Goal: Communication & Community: Participate in discussion

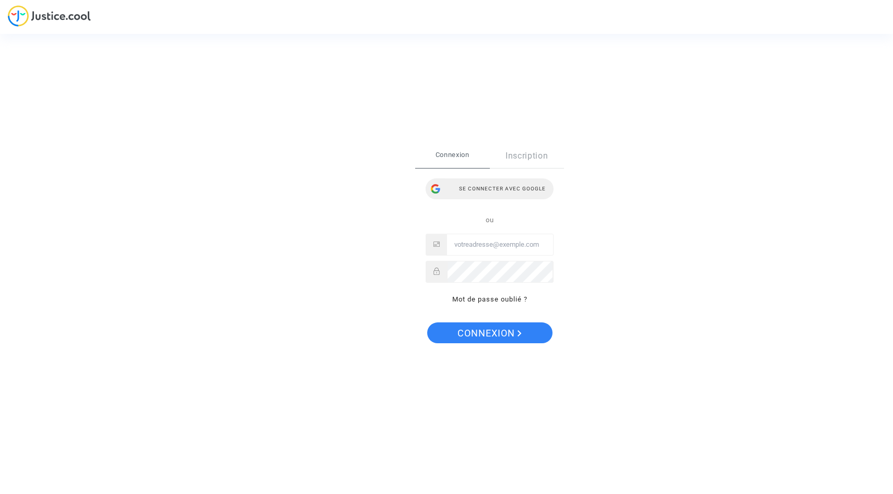
click at [492, 193] on div "Se connecter avec Google" at bounding box center [489, 189] width 128 height 21
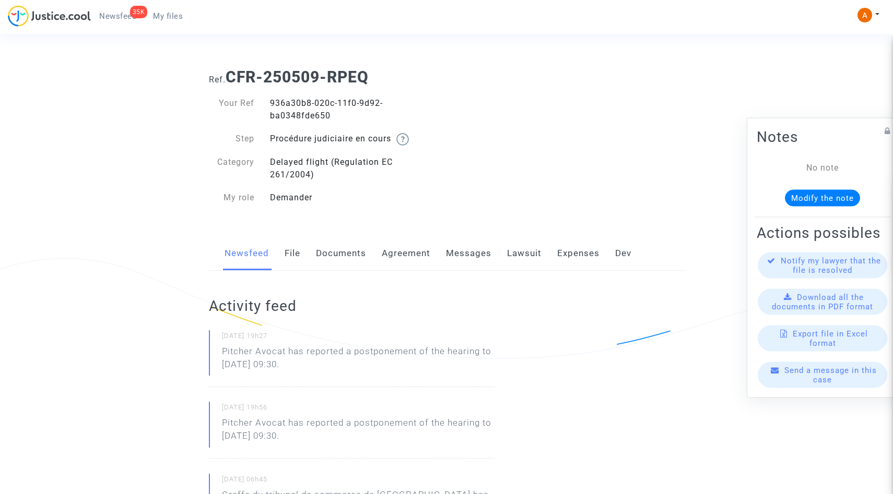
click at [476, 254] on link "Messages" at bounding box center [468, 253] width 45 height 34
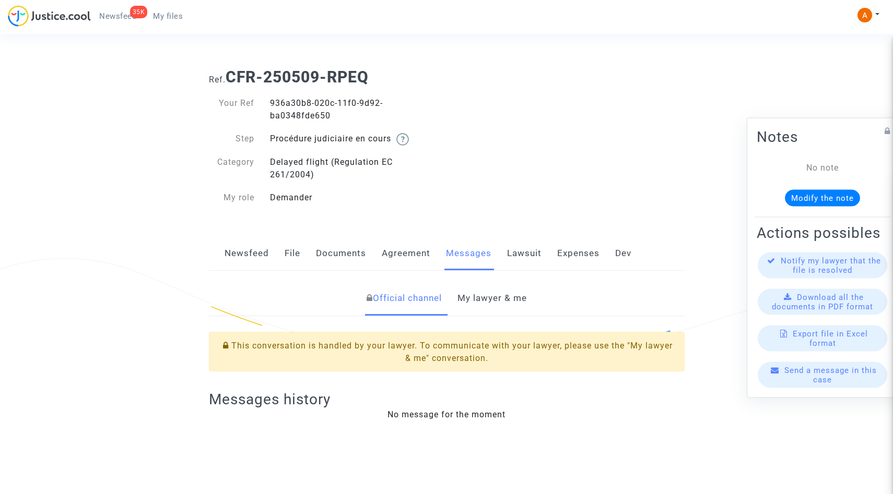
click at [519, 309] on link "My lawyer & me" at bounding box center [491, 298] width 69 height 34
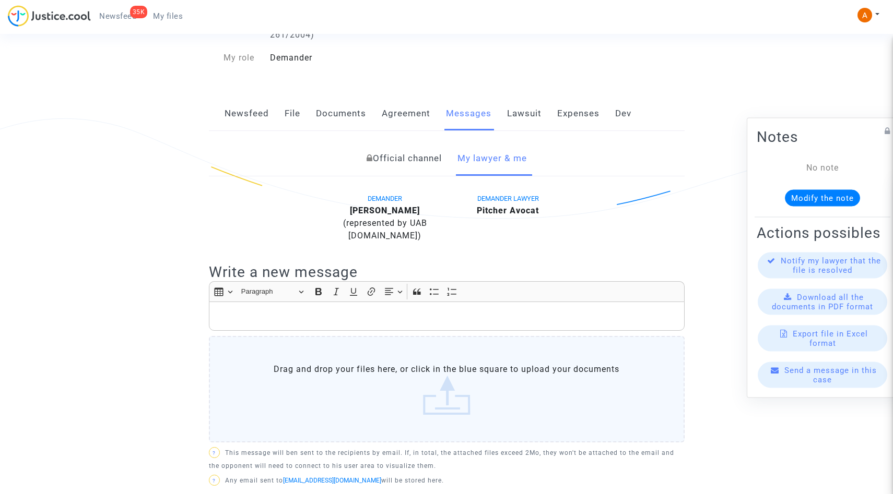
scroll to position [161, 0]
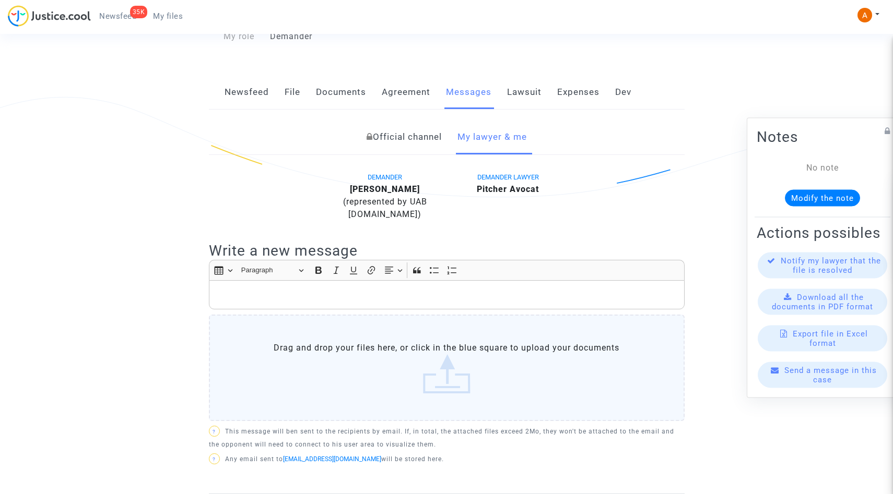
click at [341, 102] on link "Documents" at bounding box center [341, 92] width 50 height 34
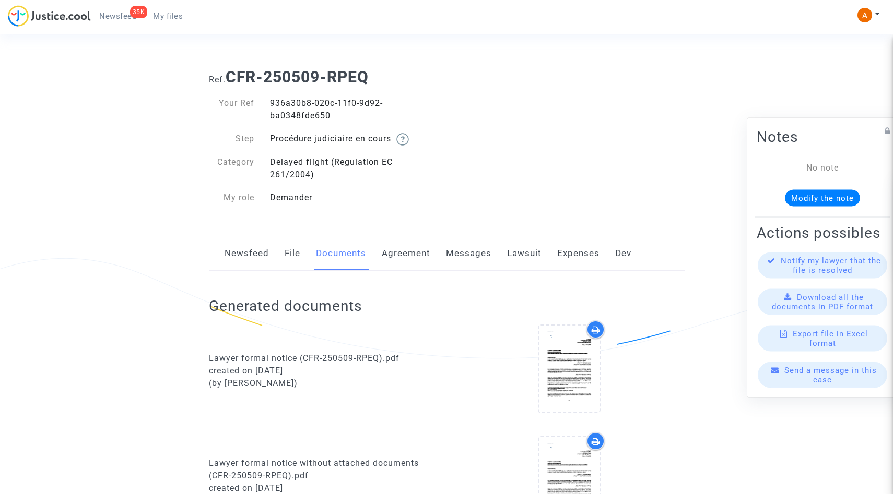
click at [471, 253] on link "Messages" at bounding box center [468, 253] width 45 height 34
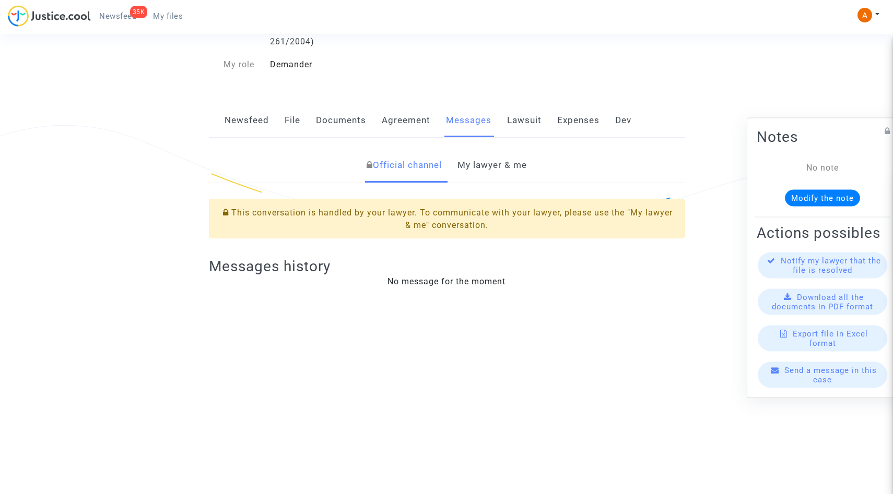
scroll to position [157, 0]
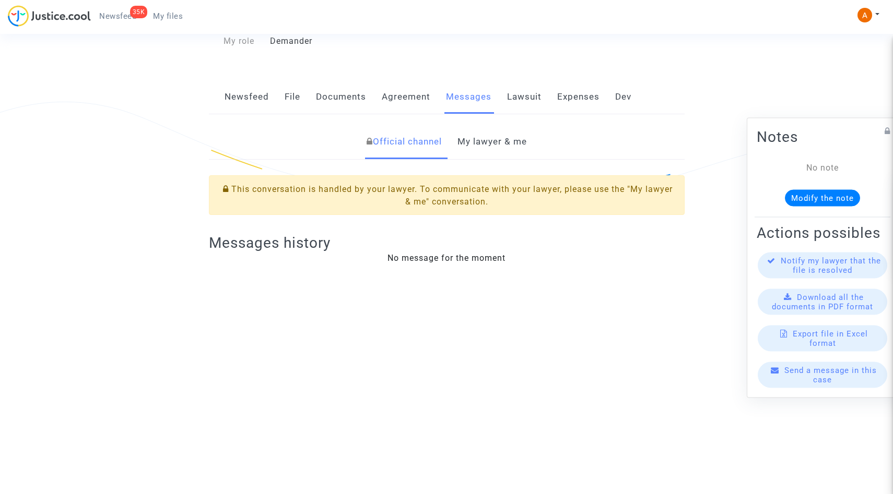
click at [489, 164] on div "Official channel My lawyer & me This conversation is handled by your lawyer. To…" at bounding box center [446, 200] width 491 height 150
click at [481, 150] on link "My lawyer & me" at bounding box center [491, 142] width 69 height 34
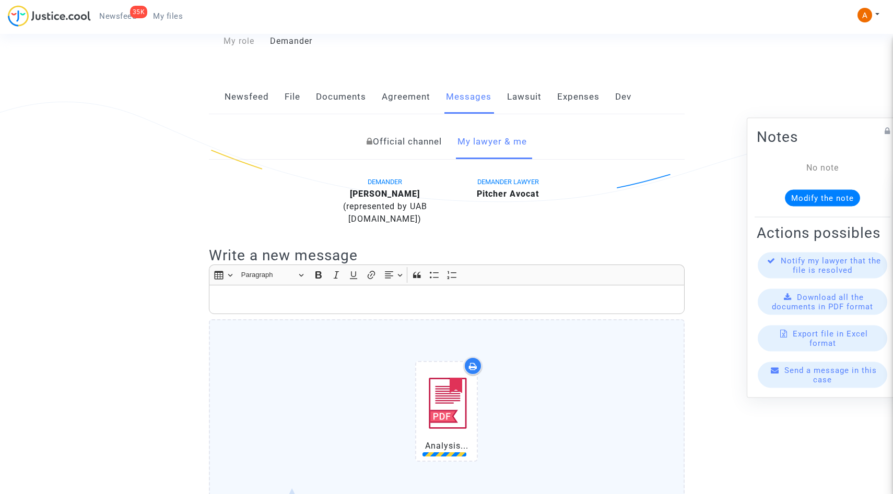
click at [348, 303] on p "Rich Text Editor, main" at bounding box center [446, 299] width 465 height 13
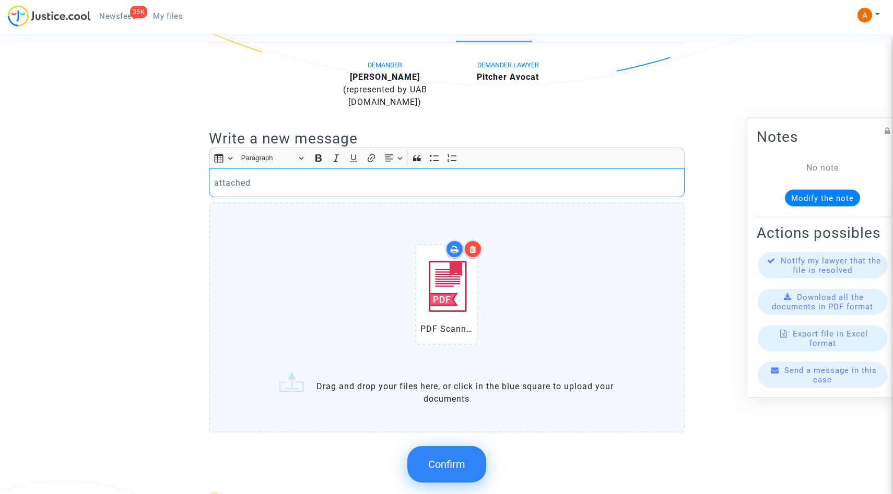
scroll to position [415, 0]
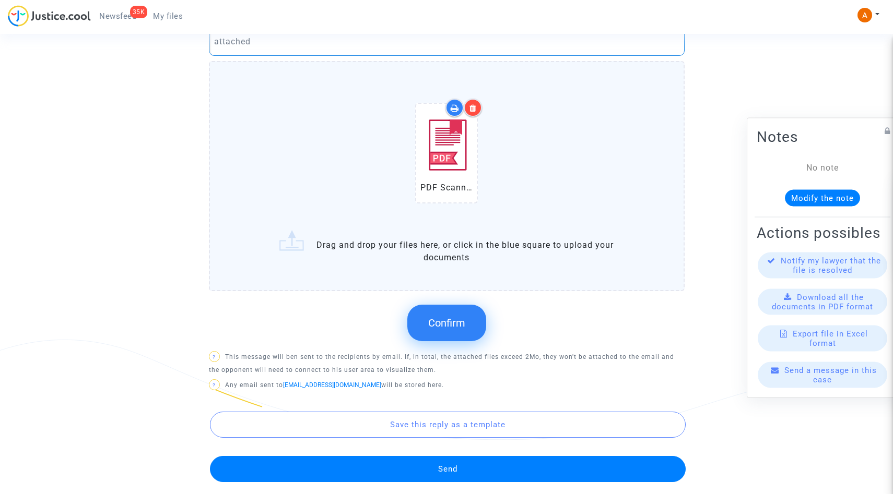
click at [442, 330] on button "Confirm" at bounding box center [446, 323] width 79 height 37
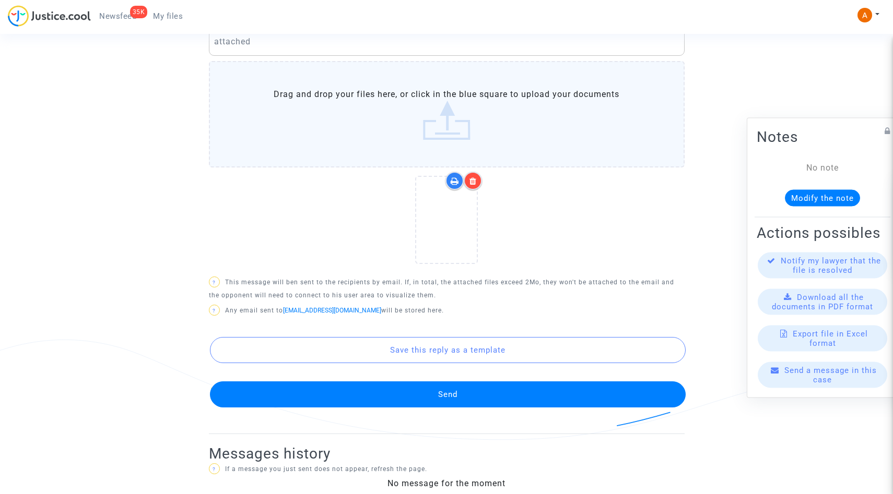
click at [456, 395] on button "Send" at bounding box center [448, 395] width 476 height 26
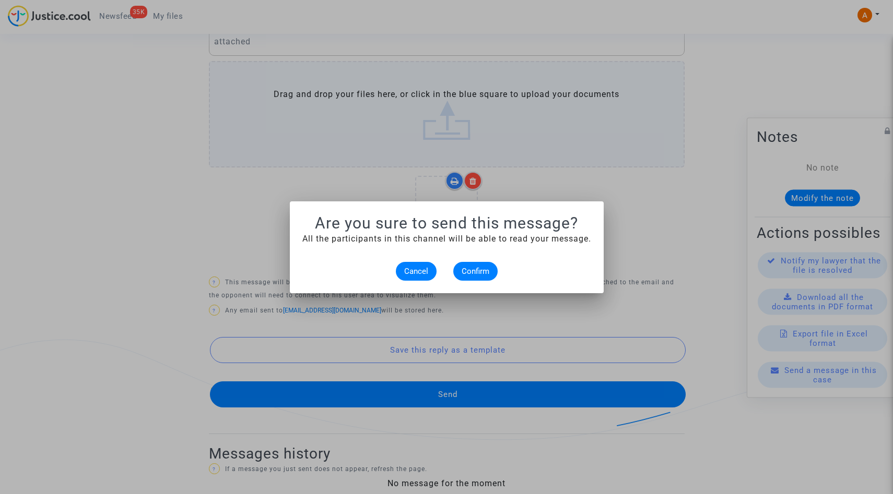
scroll to position [0, 0]
click at [487, 276] on button "Confirm" at bounding box center [475, 271] width 44 height 19
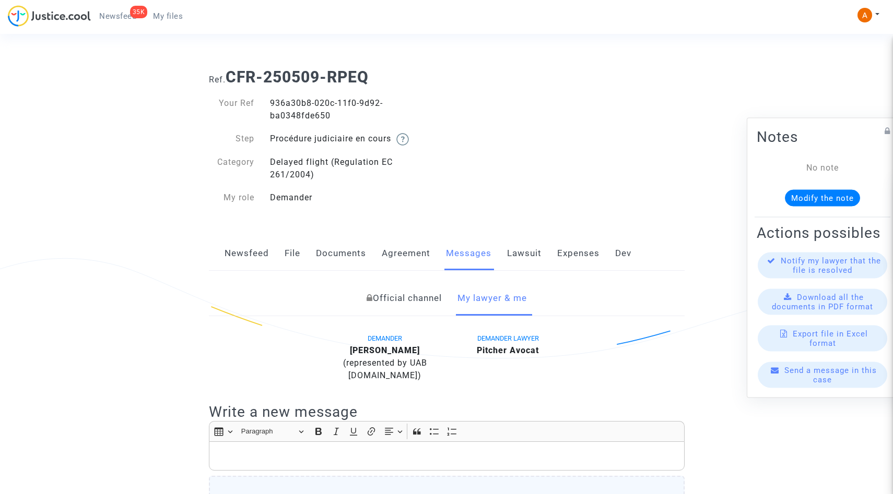
click at [233, 260] on link "Newsfeed" at bounding box center [246, 253] width 44 height 34
